Goal: Download file/media

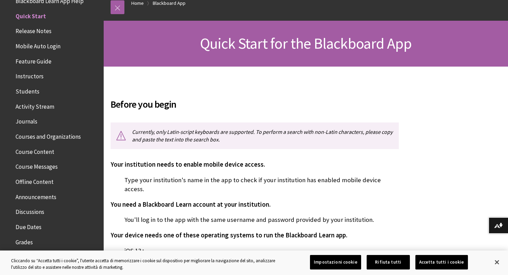
scroll to position [185, 0]
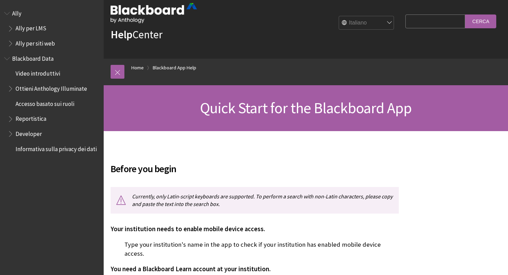
scroll to position [15, 0]
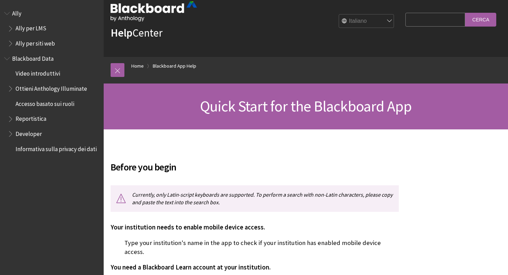
click at [364, 22] on select "English عربية Català Cymraeg Deutsch Español Suomi Français עברית Italiano 日本語 …" at bounding box center [366, 22] width 55 height 14
click at [340, 15] on select "English عربية Català Cymraeg Deutsch Español Suomi Français עברית Italiano 日本語 …" at bounding box center [366, 22] width 55 height 14
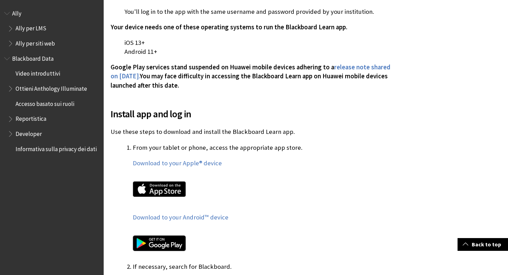
scroll to position [292, 0]
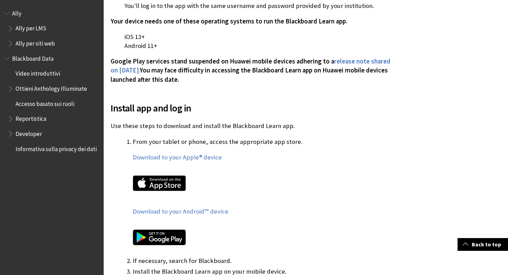
click at [149, 175] on img at bounding box center [159, 183] width 53 height 16
click at [150, 175] on img at bounding box center [159, 183] width 53 height 16
click at [179, 153] on link "Download to your Apple® device" at bounding box center [177, 157] width 89 height 8
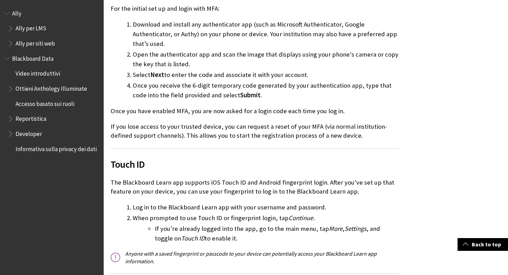
scroll to position [745, 0]
